Goal: Transaction & Acquisition: Purchase product/service

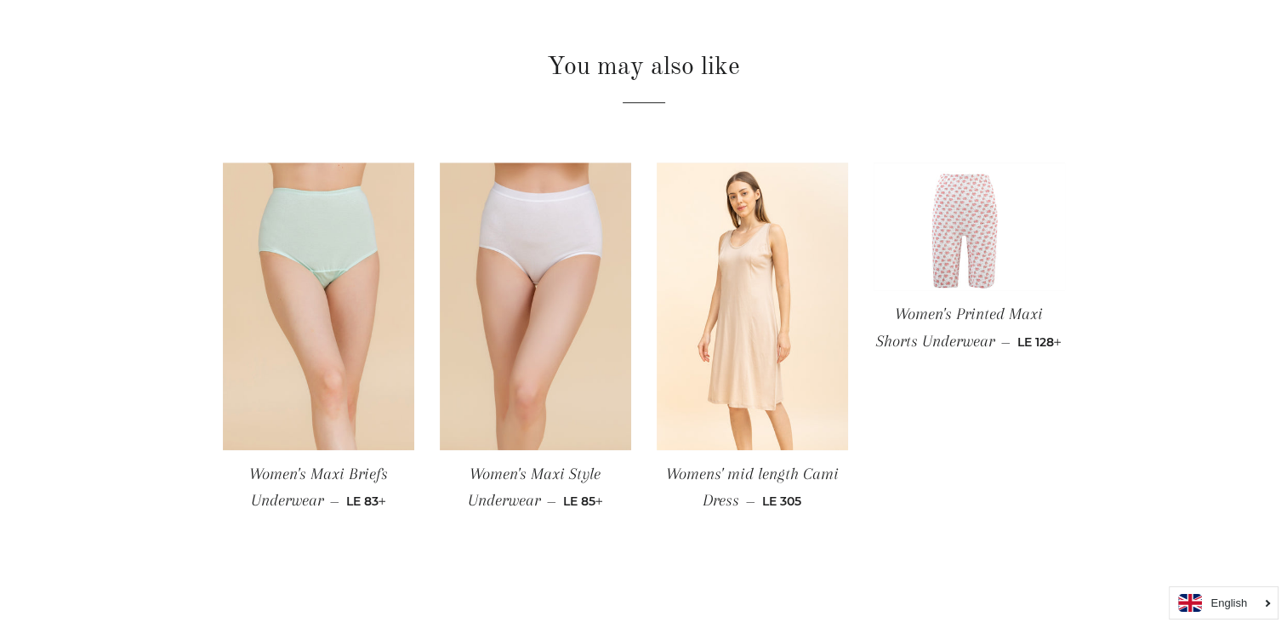
scroll to position [1446, 0]
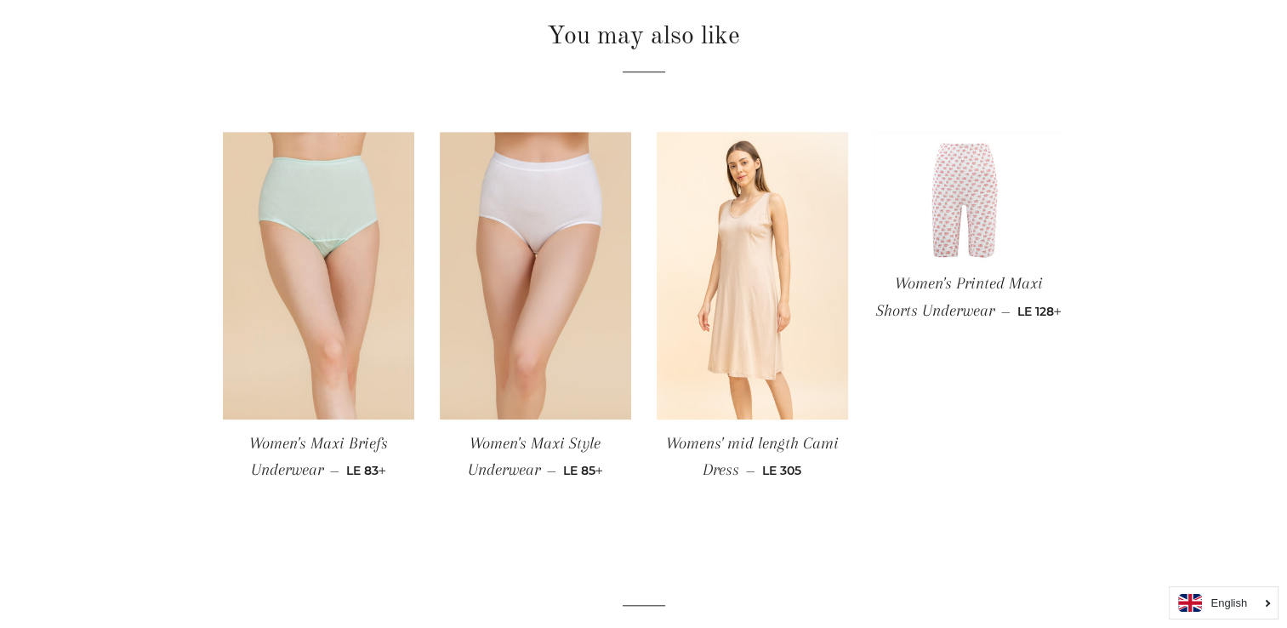
click at [964, 194] on img at bounding box center [968, 196] width 191 height 128
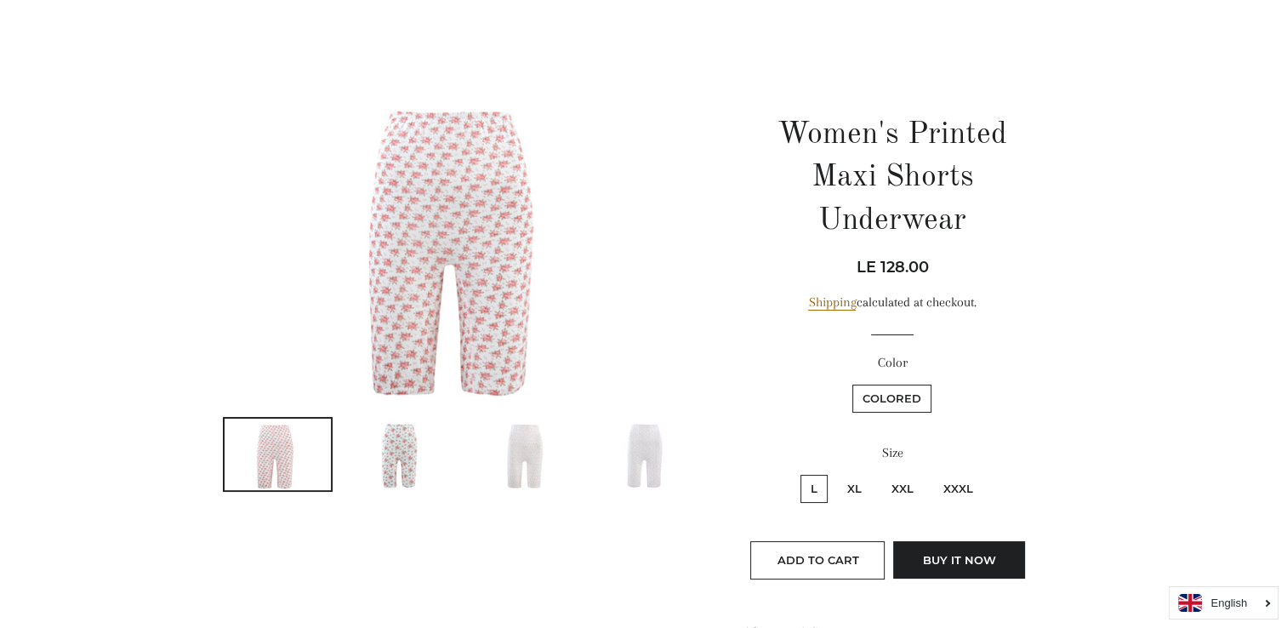
scroll to position [170, 0]
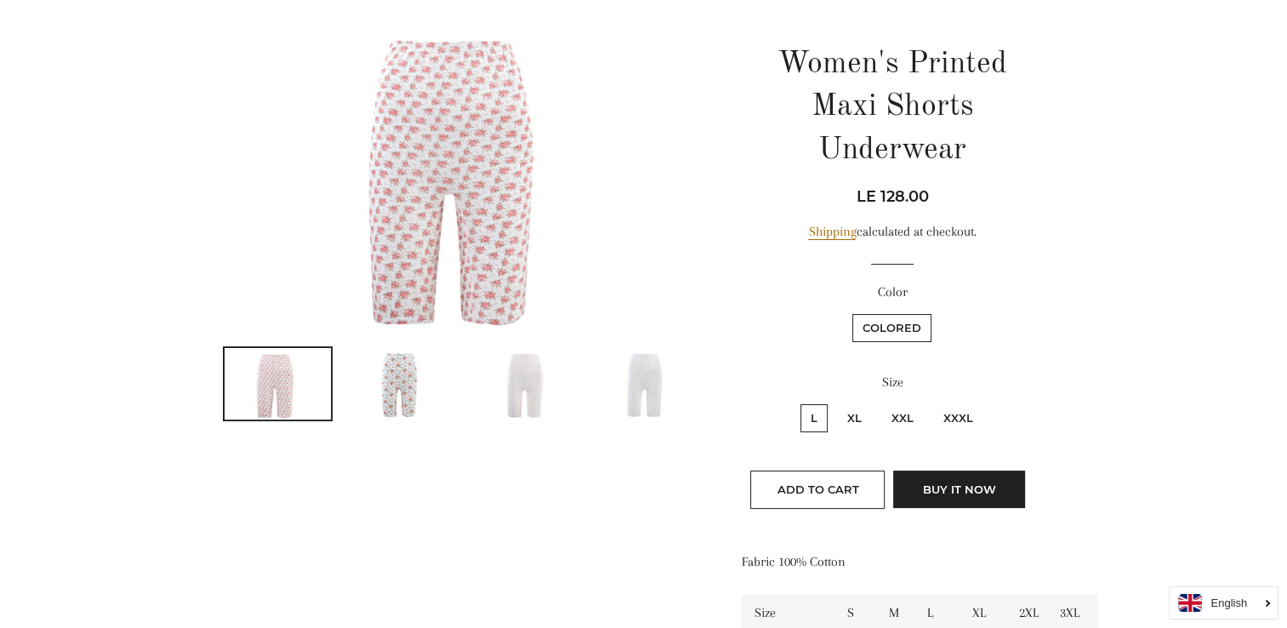
click at [395, 376] on img at bounding box center [400, 383] width 107 height 71
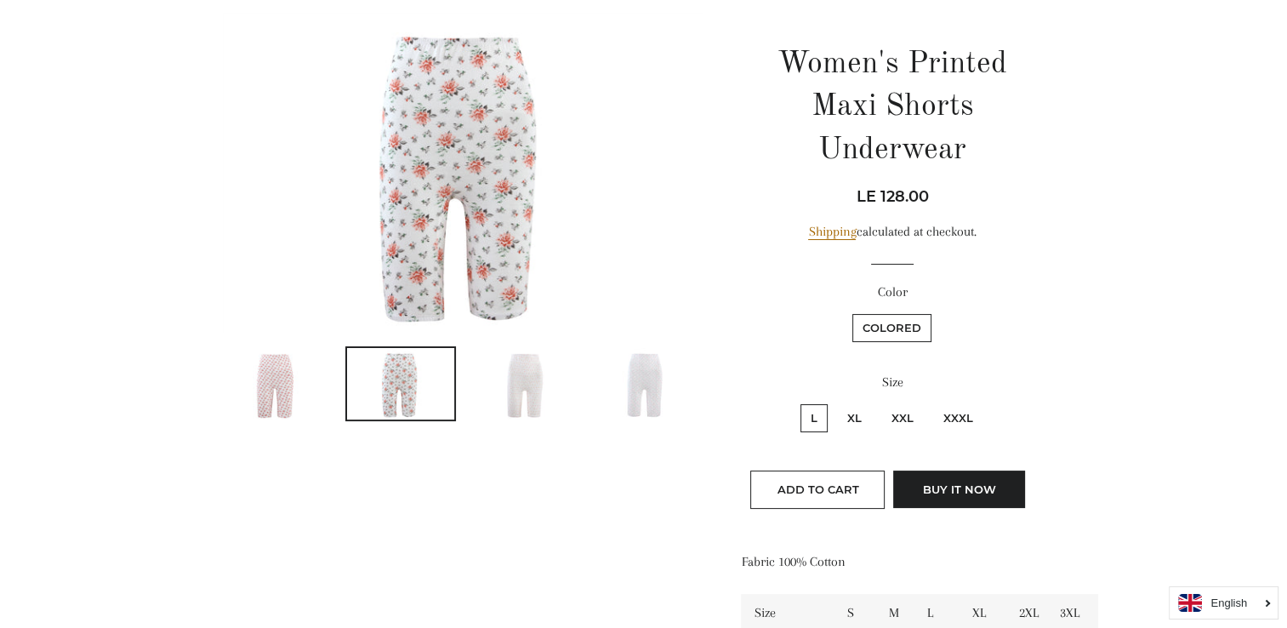
click at [519, 384] on img at bounding box center [523, 383] width 107 height 71
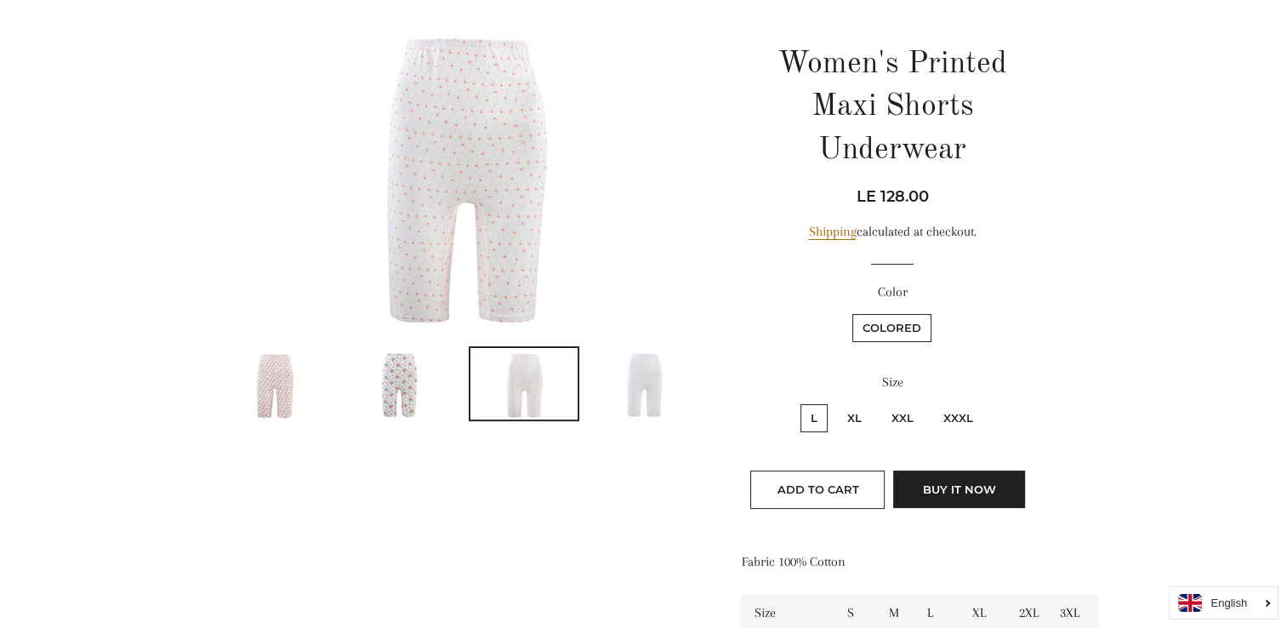
click at [630, 370] on img at bounding box center [647, 383] width 107 height 71
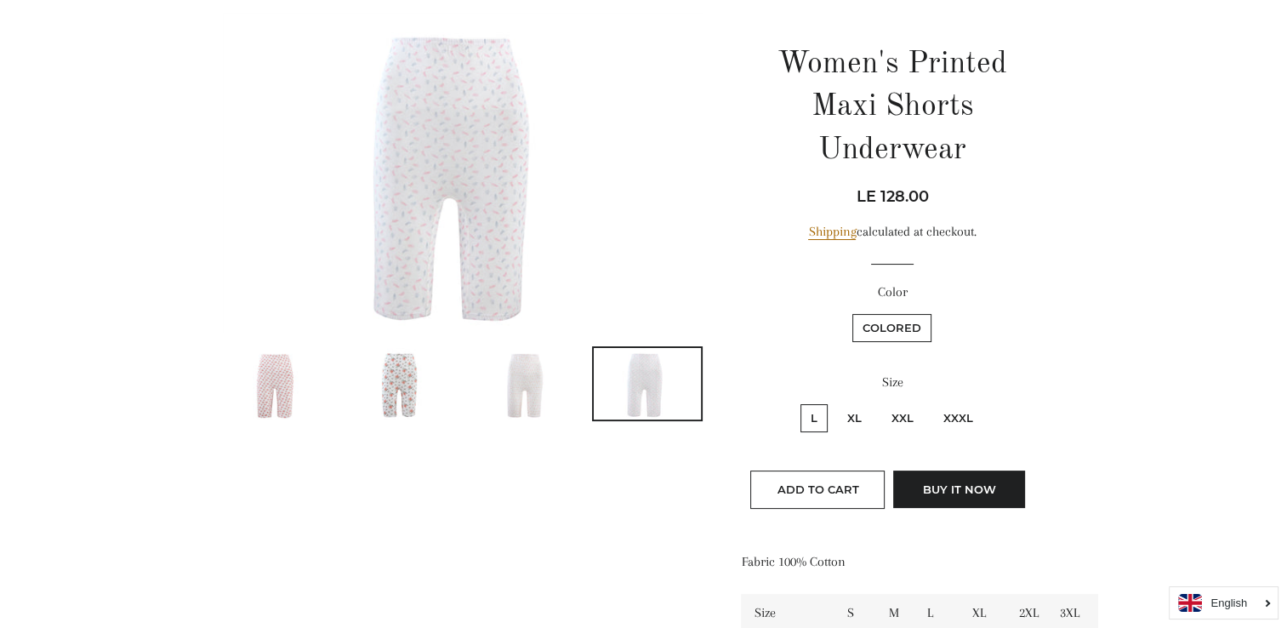
click at [526, 380] on img at bounding box center [523, 383] width 107 height 71
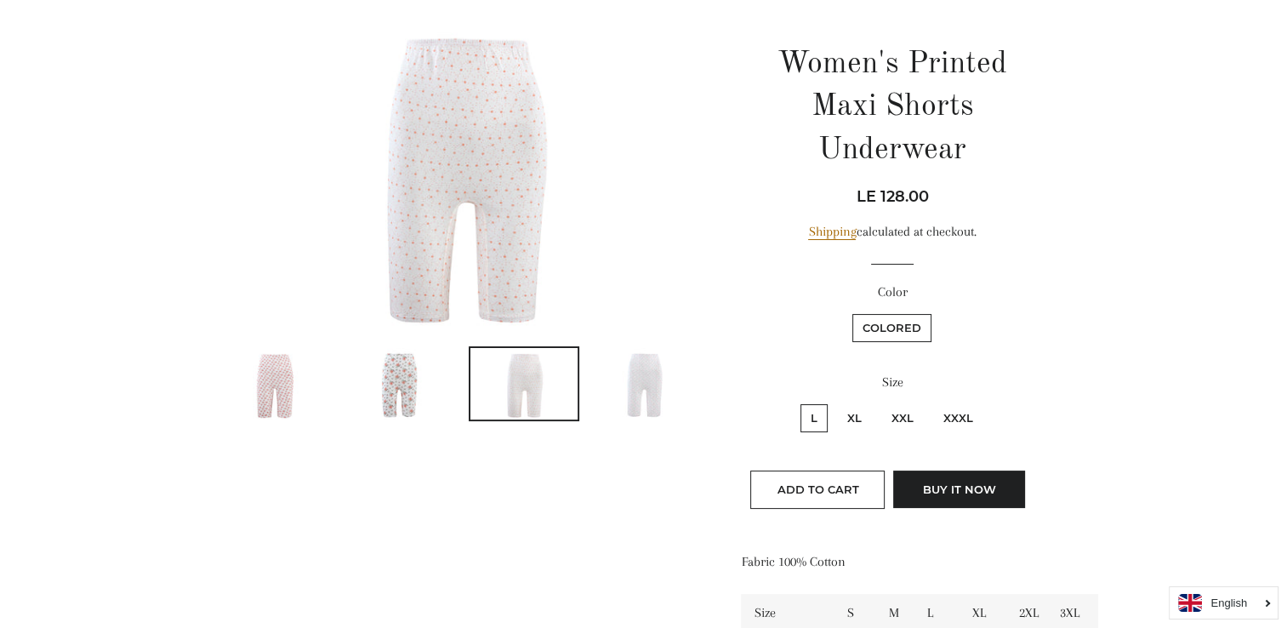
click at [405, 383] on img at bounding box center [400, 383] width 107 height 71
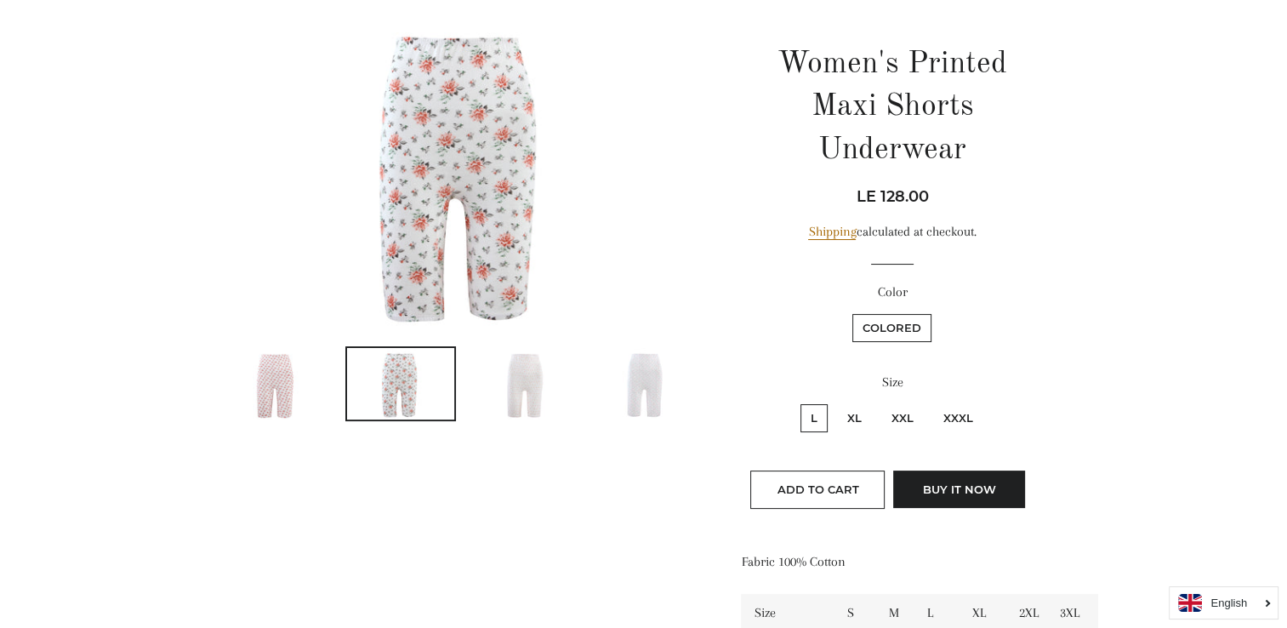
click at [529, 385] on img at bounding box center [523, 383] width 107 height 71
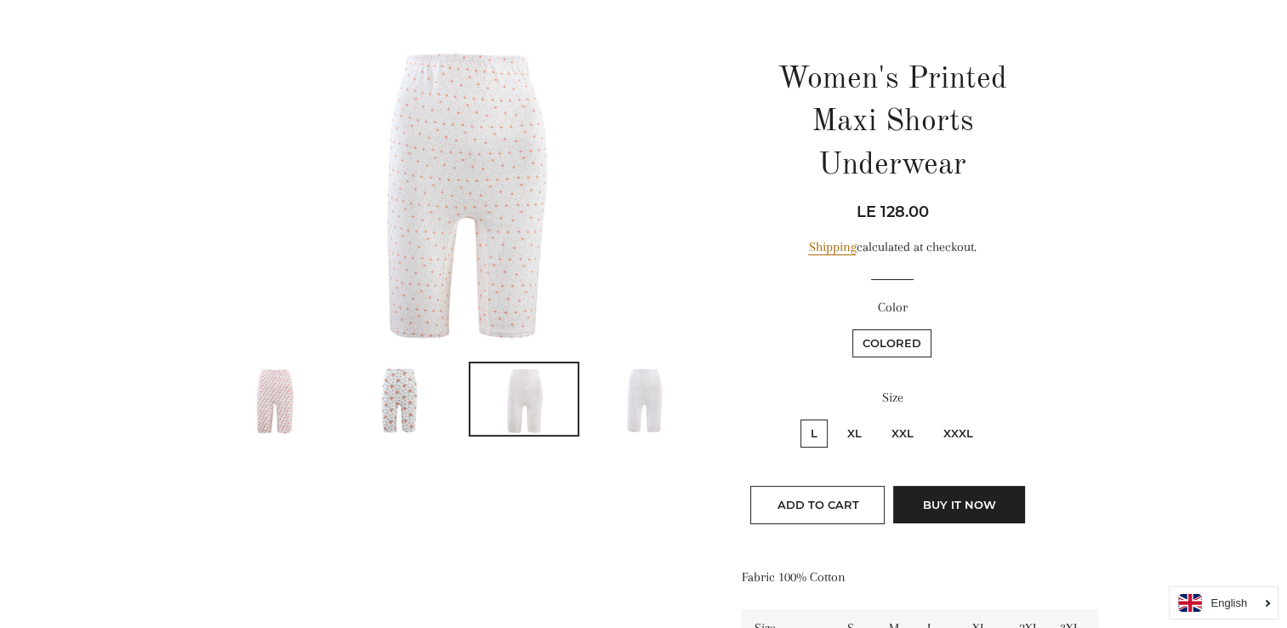
scroll to position [0, 0]
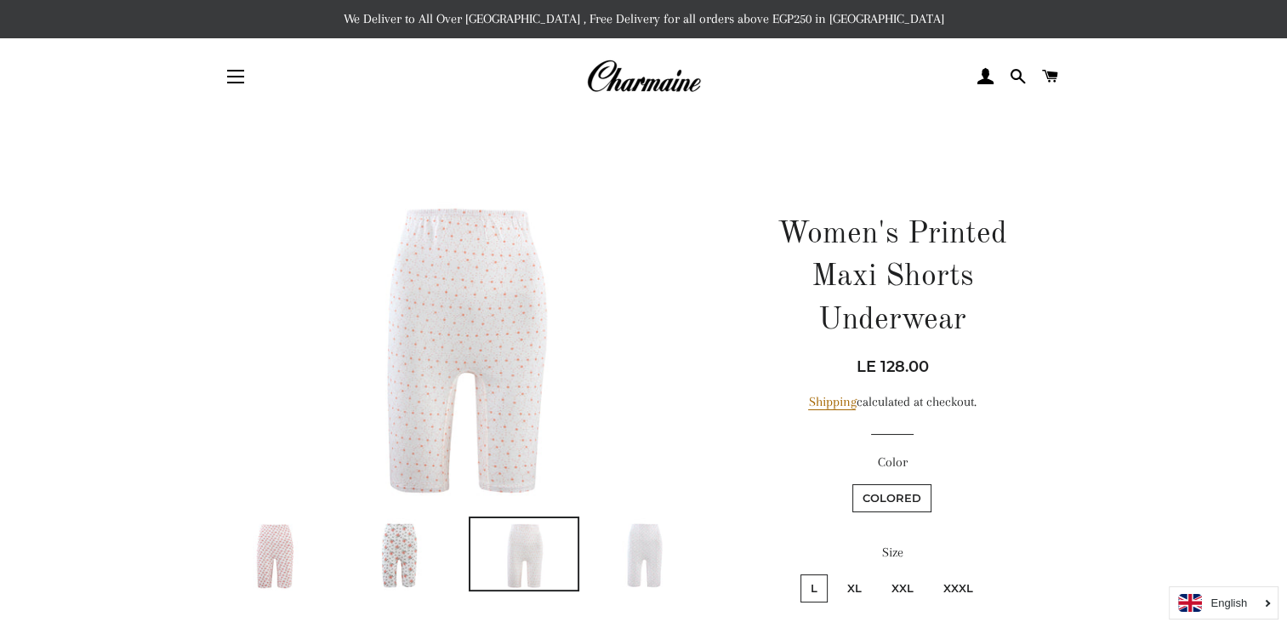
click at [489, 276] on img at bounding box center [463, 343] width 481 height 320
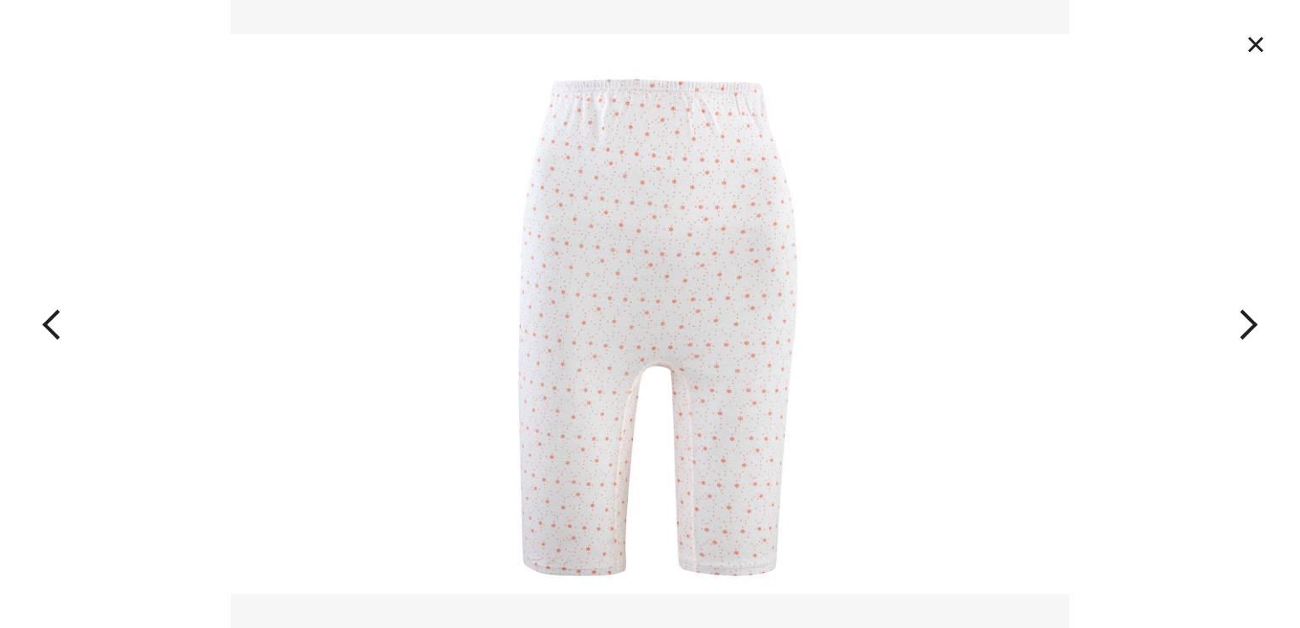
click at [1245, 316] on button "button" at bounding box center [1169, 314] width 260 height 628
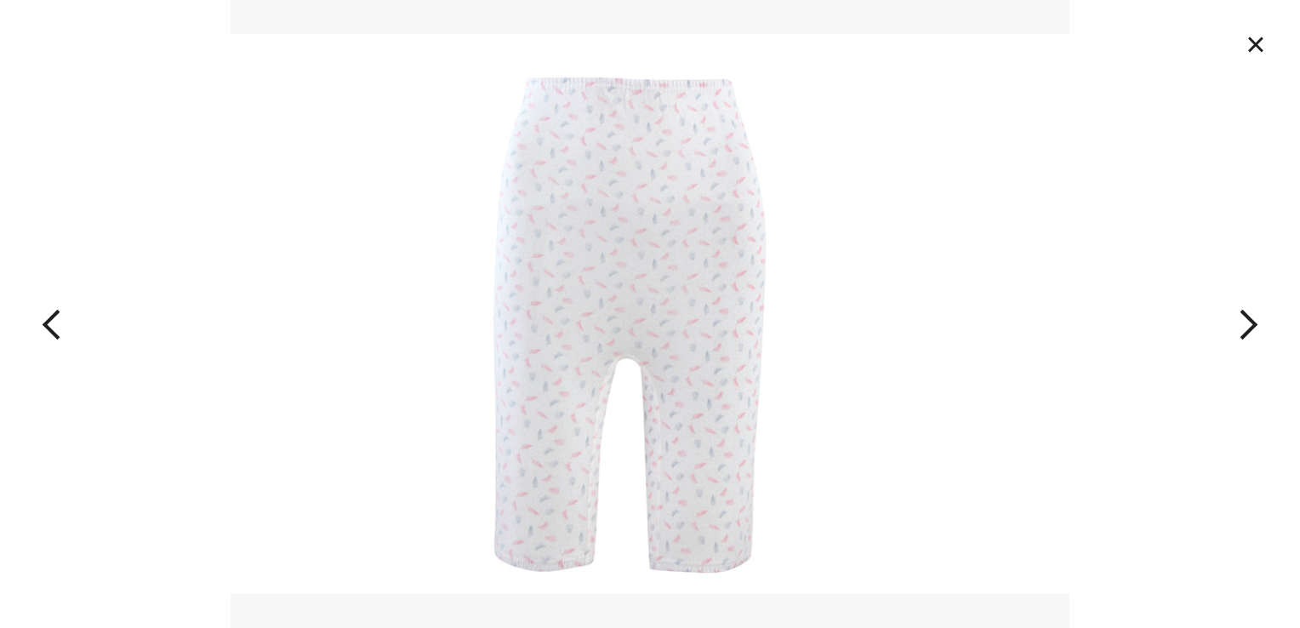
click at [1245, 316] on button "button" at bounding box center [1169, 314] width 260 height 628
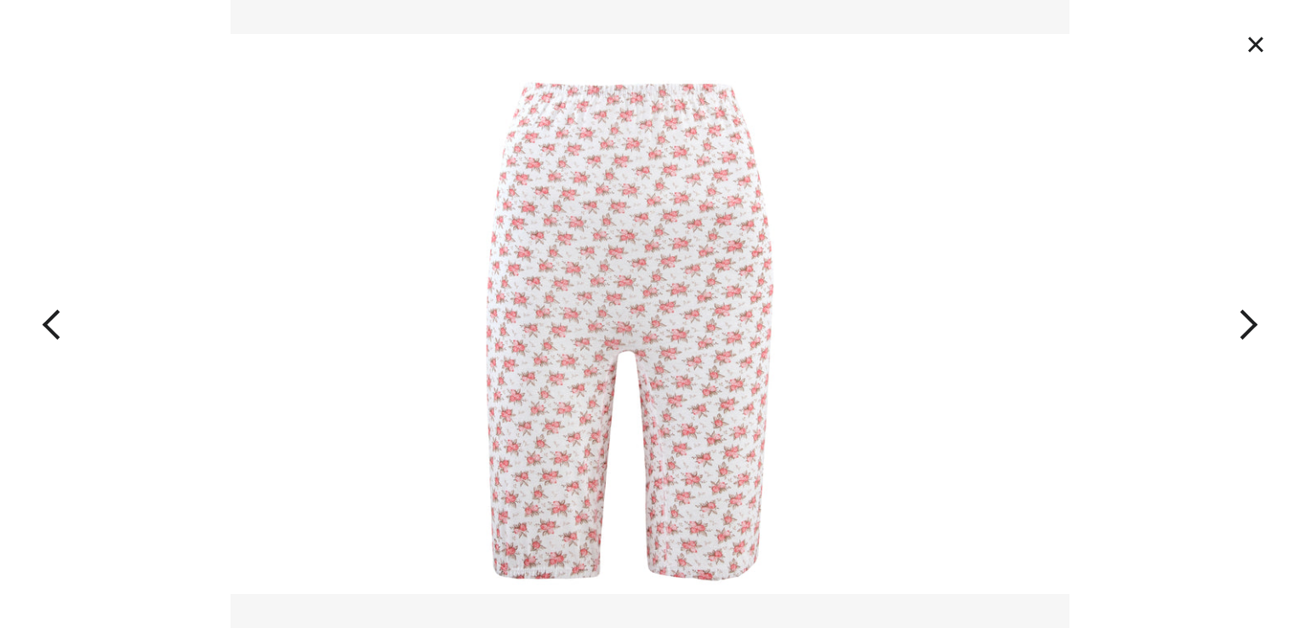
click at [1246, 316] on button "button" at bounding box center [1169, 314] width 260 height 628
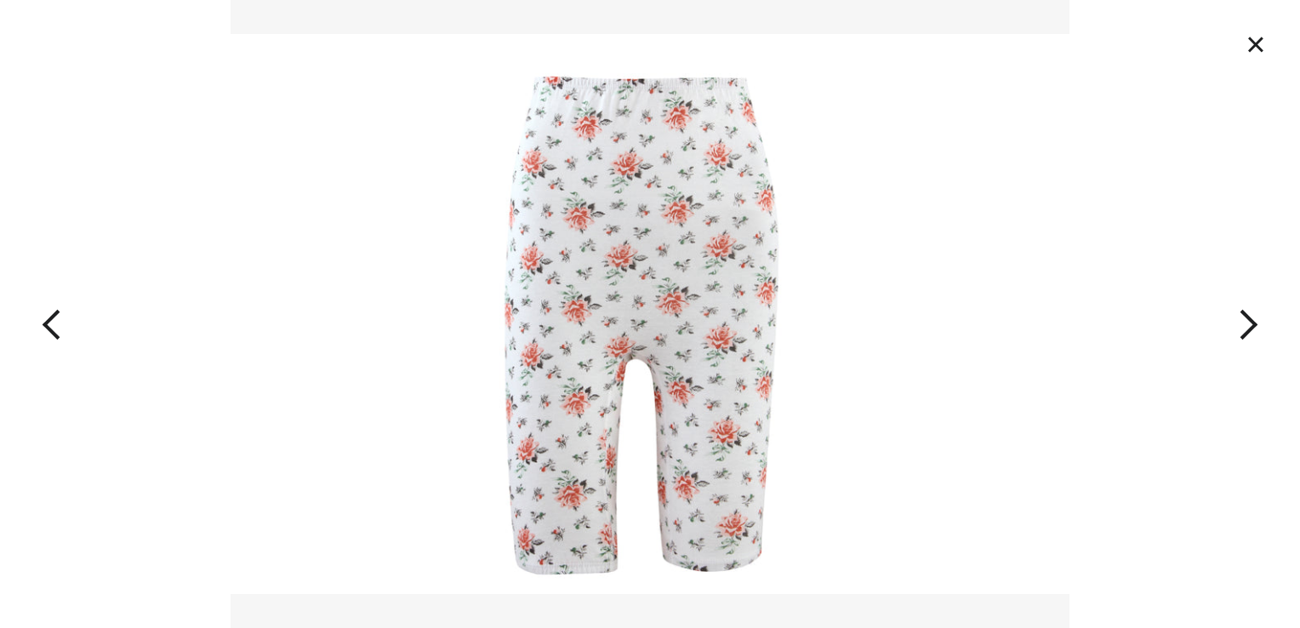
click at [58, 321] on button "button" at bounding box center [130, 314] width 260 height 628
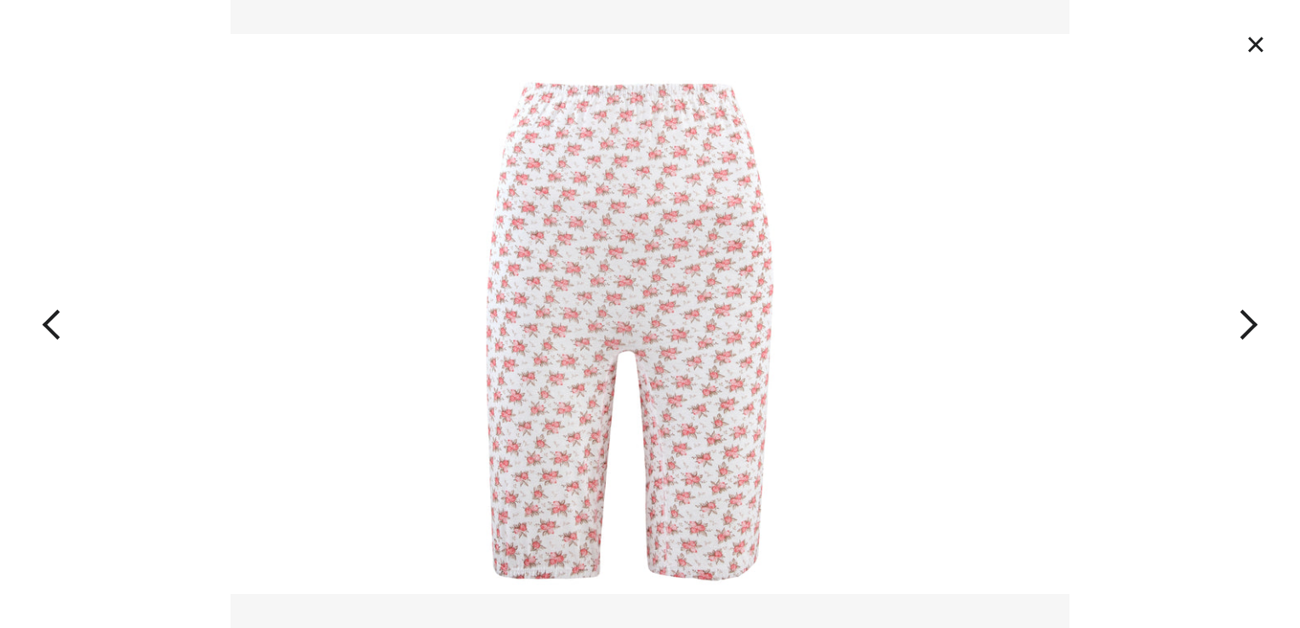
click at [58, 321] on button "button" at bounding box center [130, 314] width 260 height 628
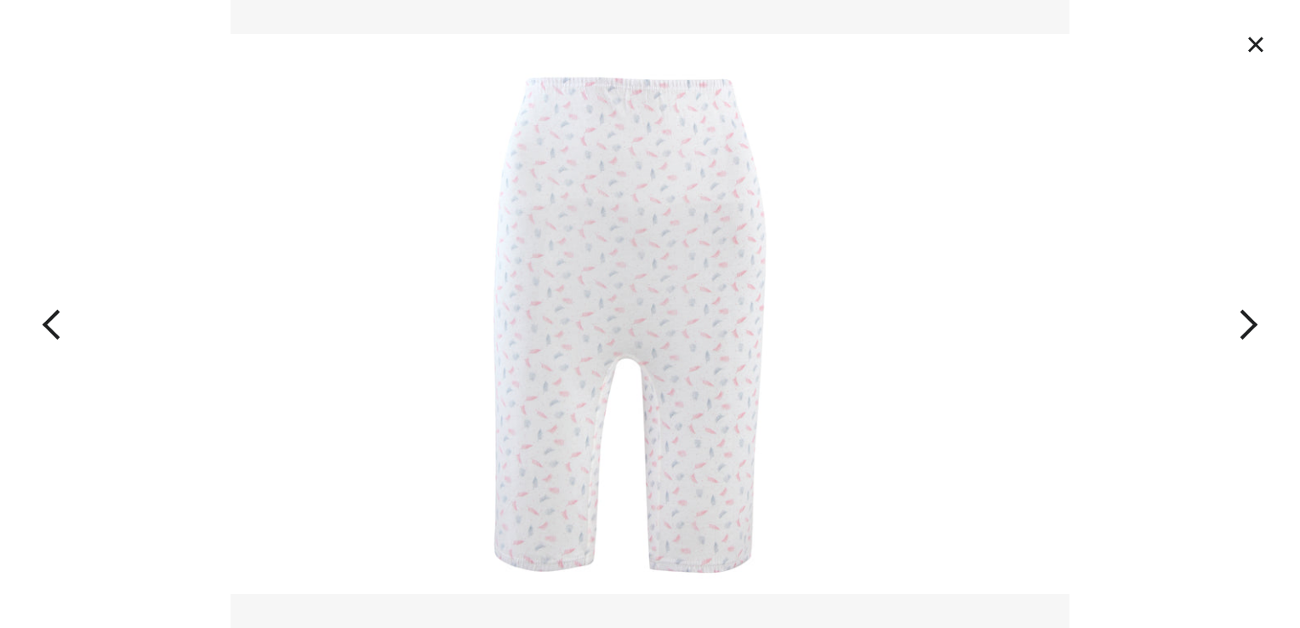
click at [58, 321] on button "button" at bounding box center [130, 314] width 260 height 628
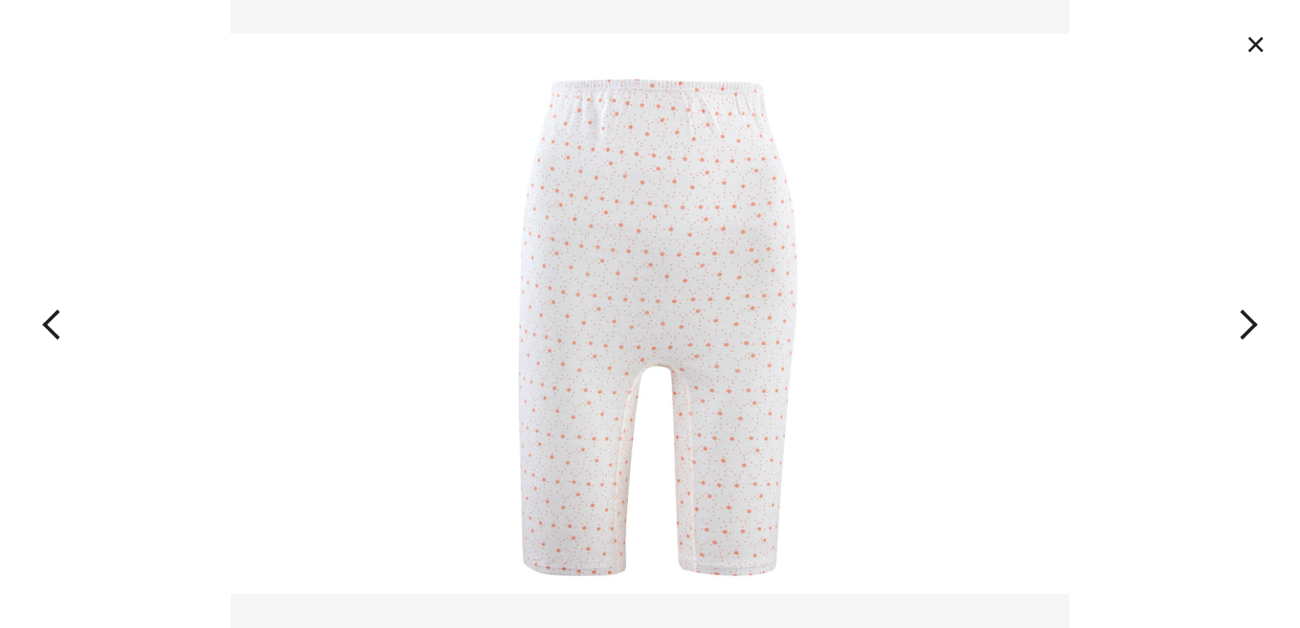
click at [1256, 46] on button "×" at bounding box center [1255, 44] width 37 height 37
